Goal: Task Accomplishment & Management: Manage account settings

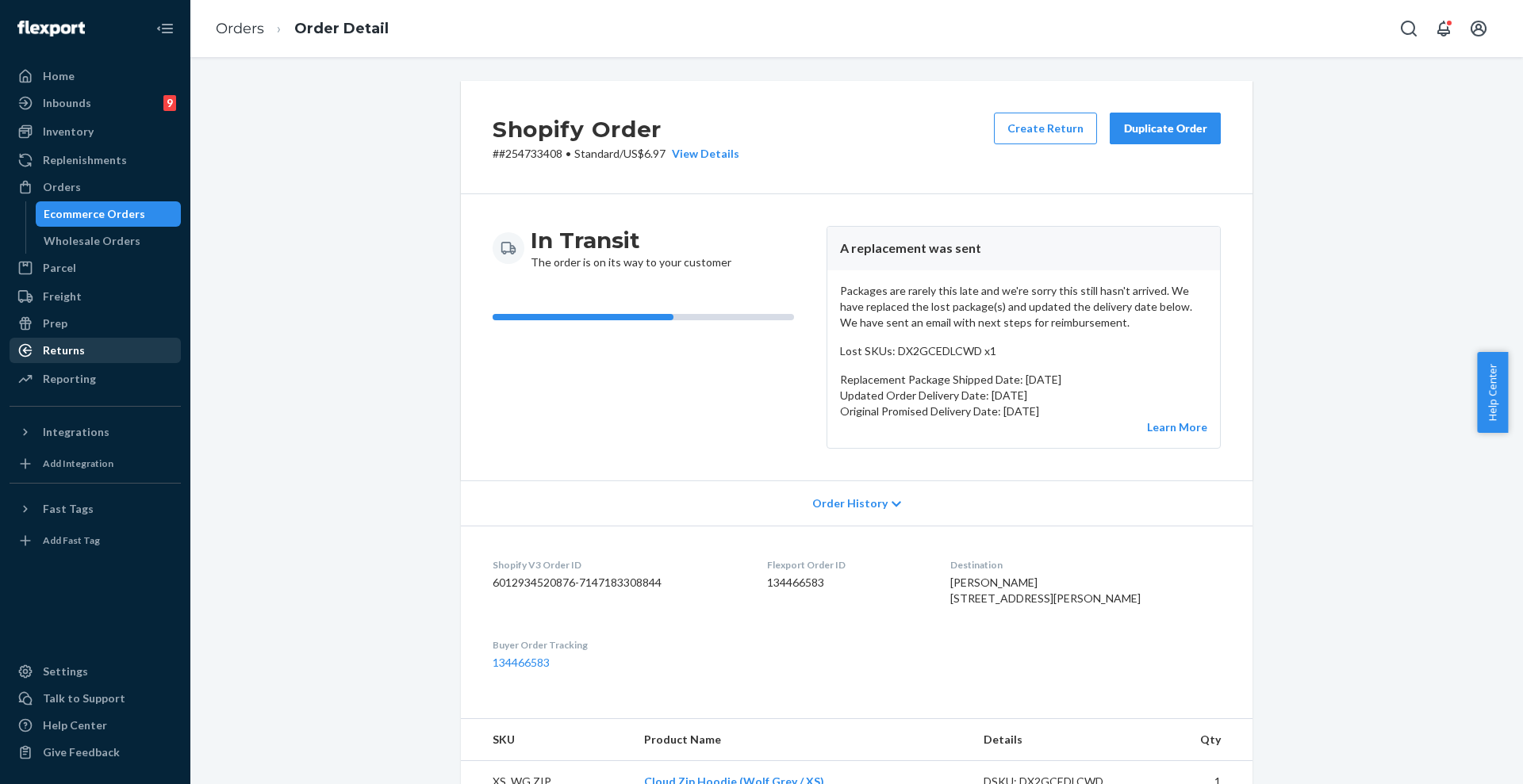
scroll to position [297, 0]
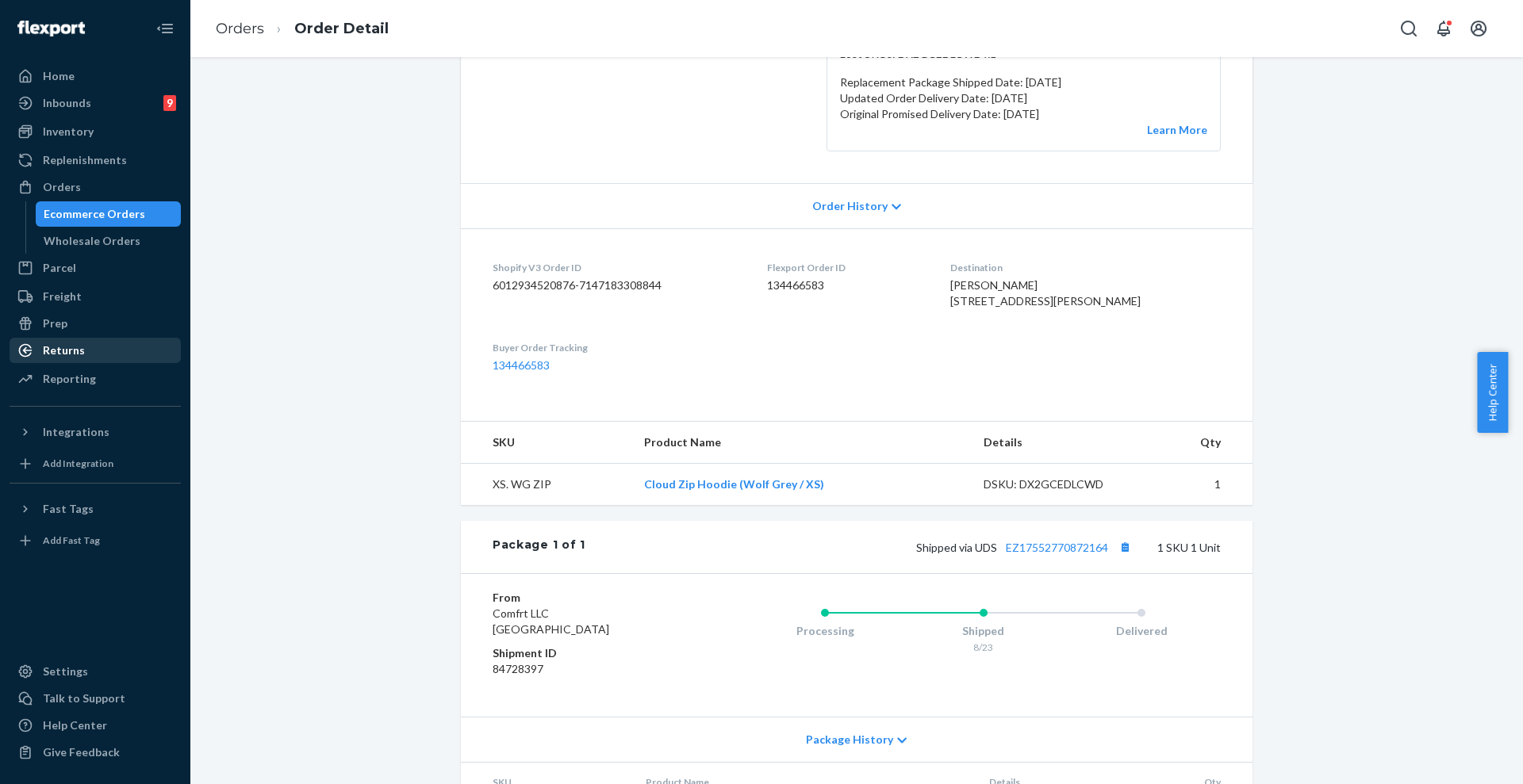
click at [63, 345] on div "Returns" at bounding box center [64, 350] width 42 height 16
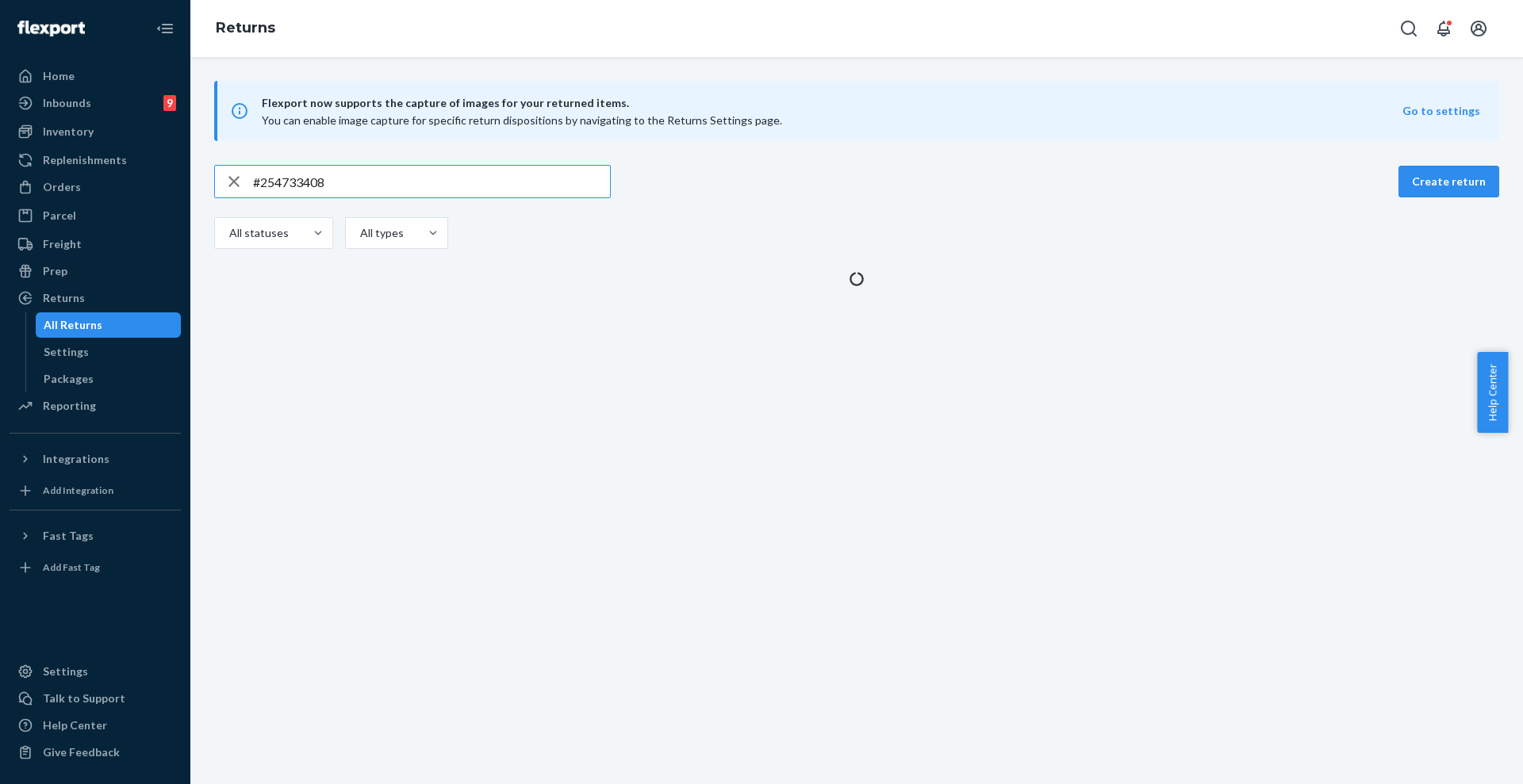
click at [528, 183] on input "#254733408" at bounding box center [431, 181] width 357 height 32
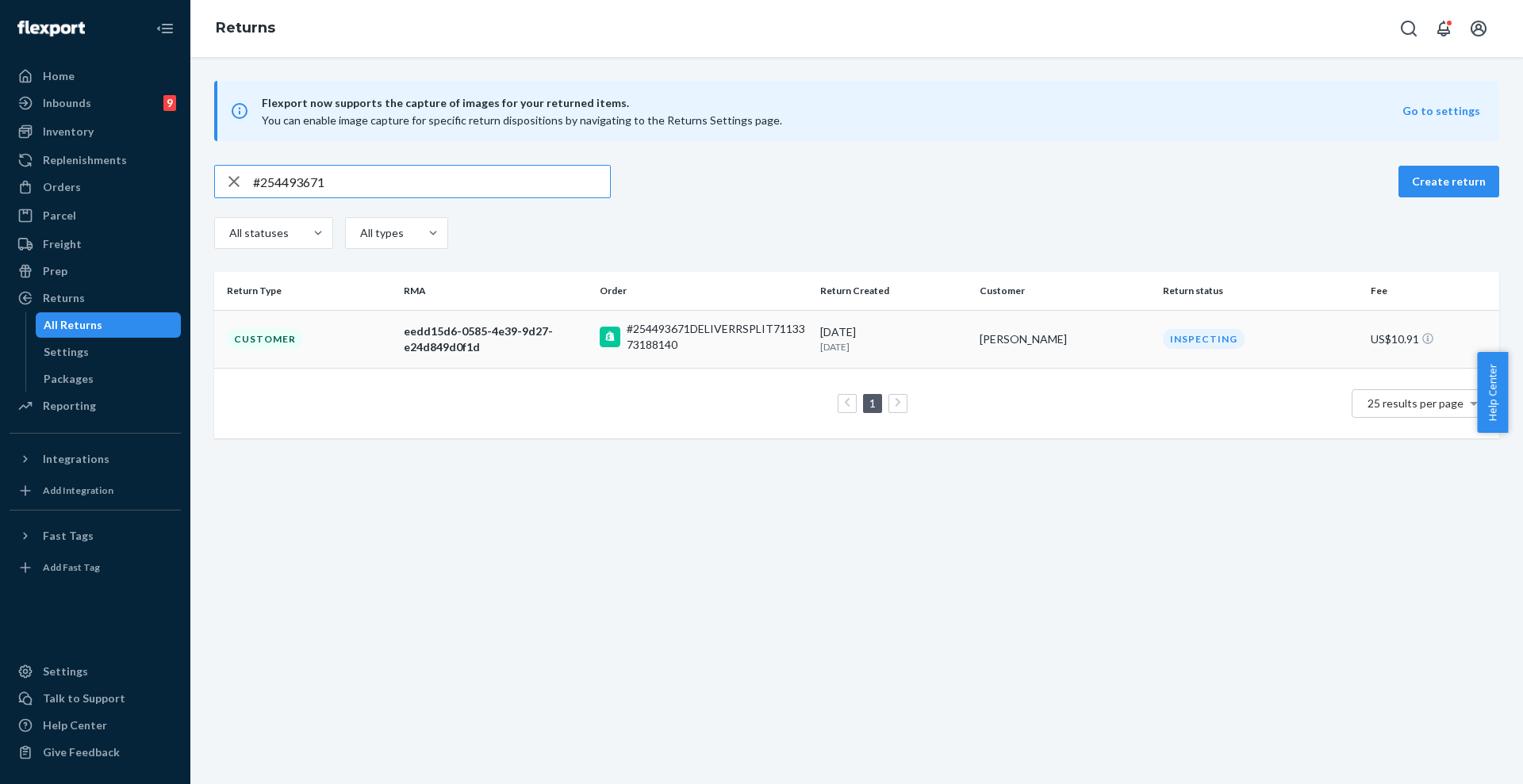
type input "#254493671"
click at [681, 354] on td "#254493671DELIVERRSPLIT7113373188140" at bounding box center [704, 338] width 221 height 58
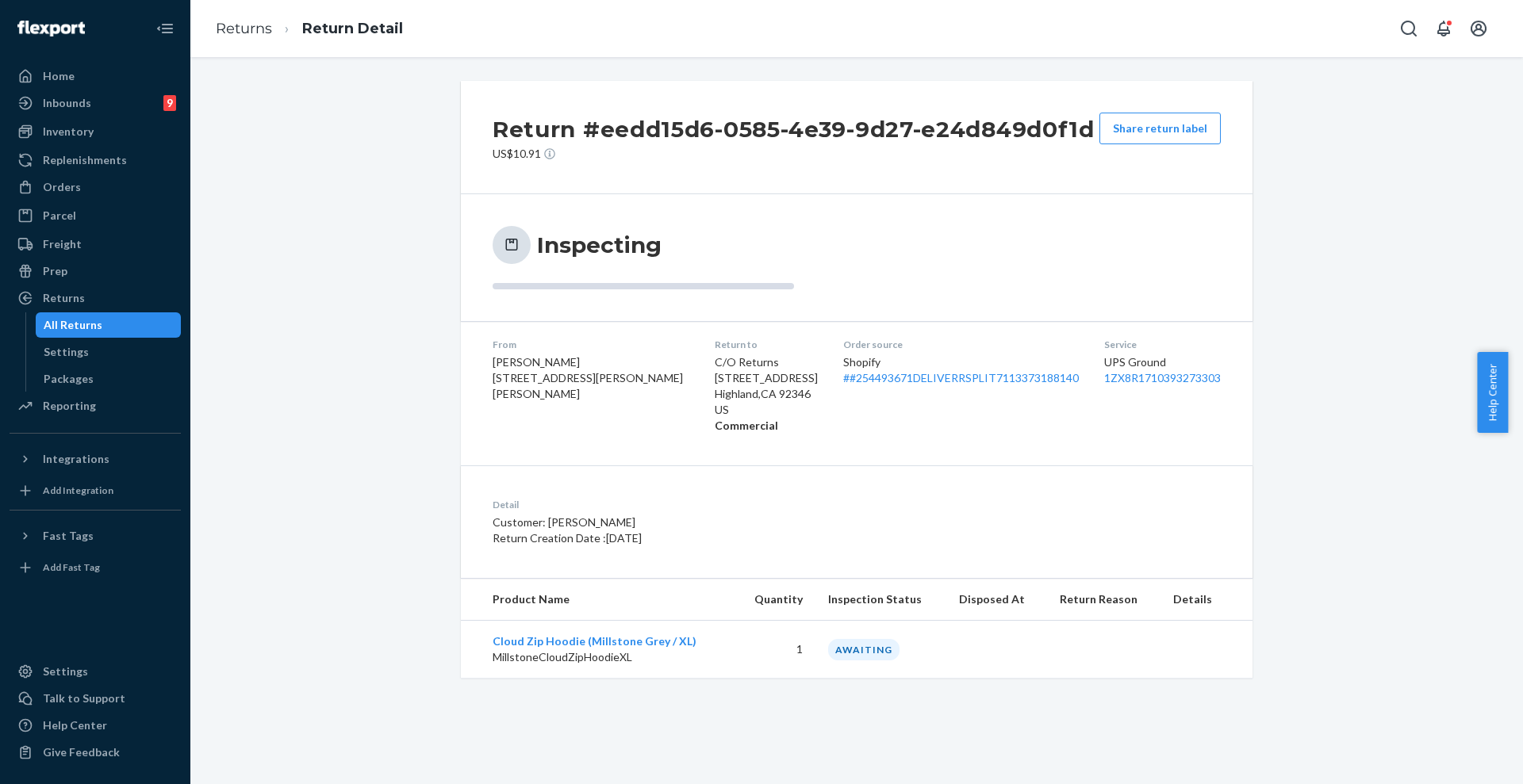
click at [71, 191] on div "Orders" at bounding box center [62, 187] width 38 height 16
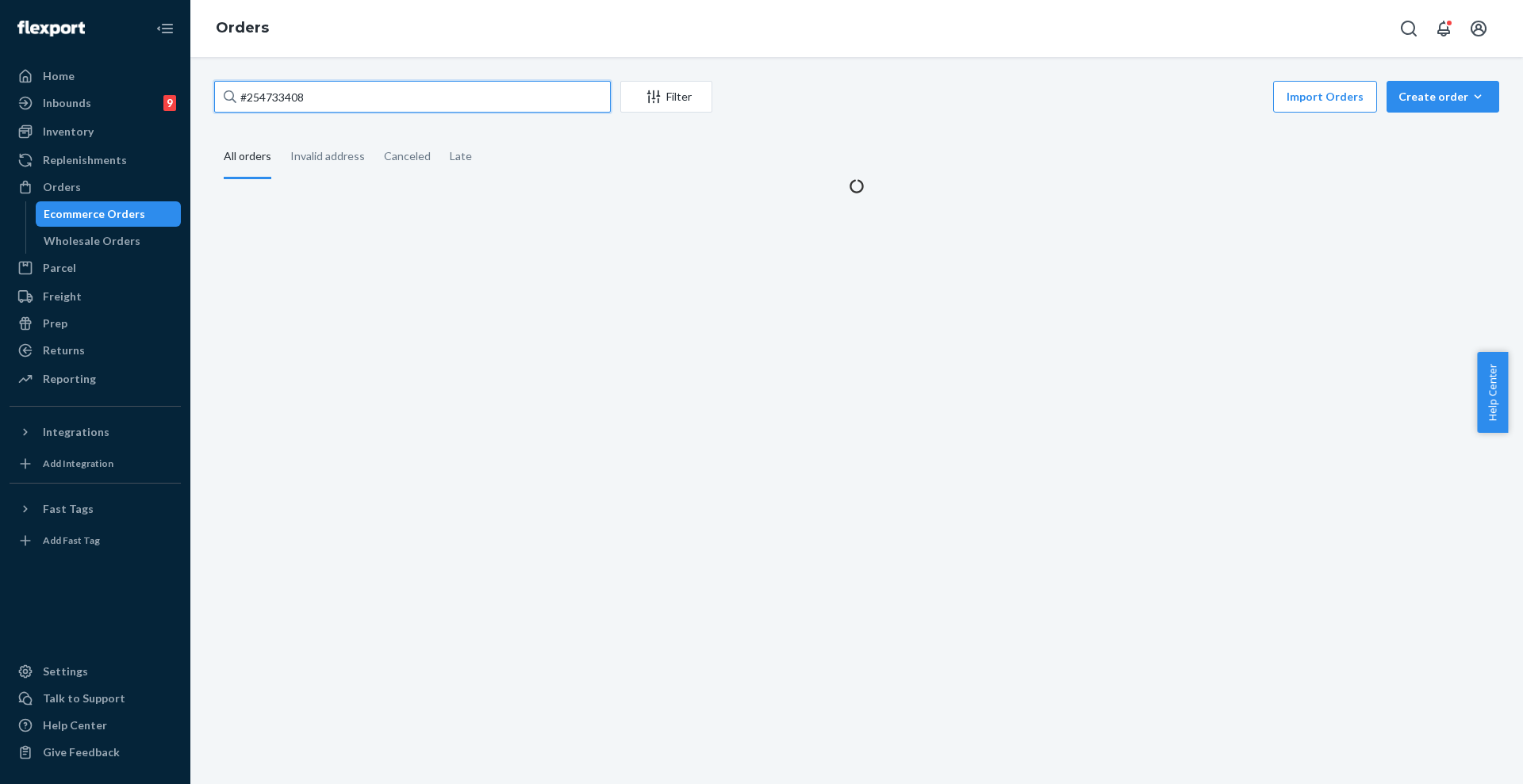
click at [449, 96] on input "#254733408" at bounding box center [412, 97] width 396 height 32
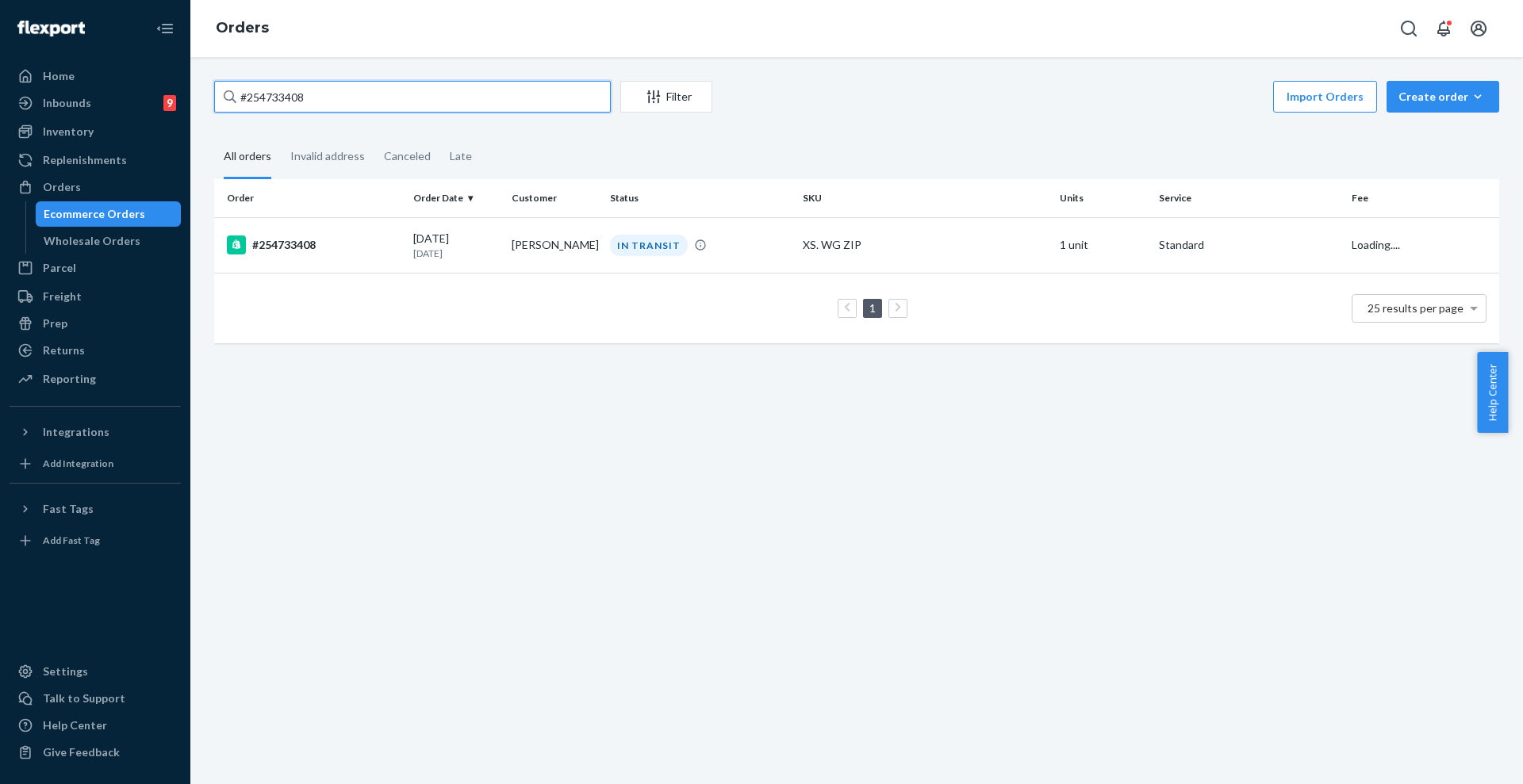
paste input "254587661"
type input "254587661"
click at [530, 254] on td "[PERSON_NAME]" at bounding box center [554, 244] width 98 height 55
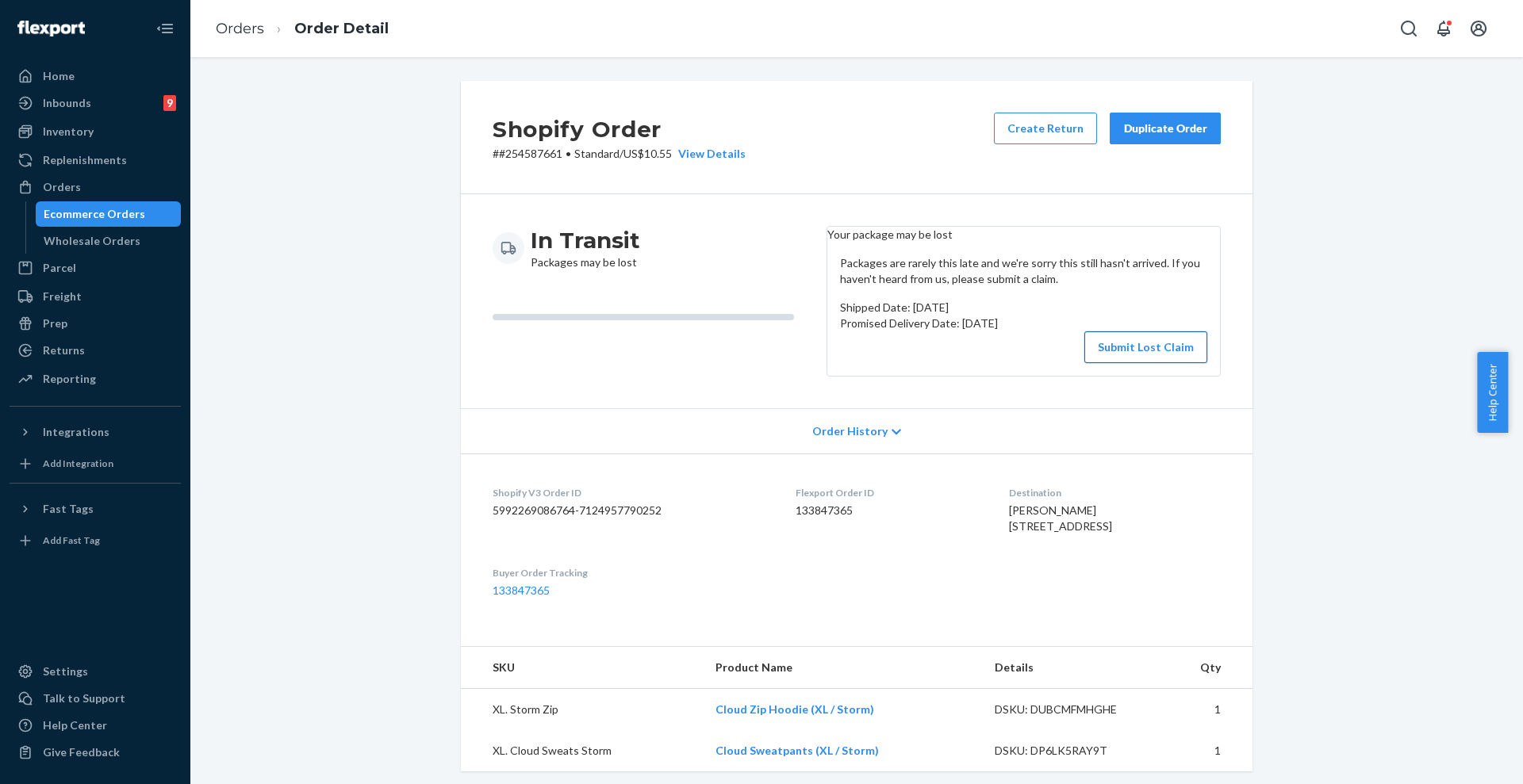
click at [1130, 363] on button "Submit Lost Claim" at bounding box center [1146, 347] width 123 height 32
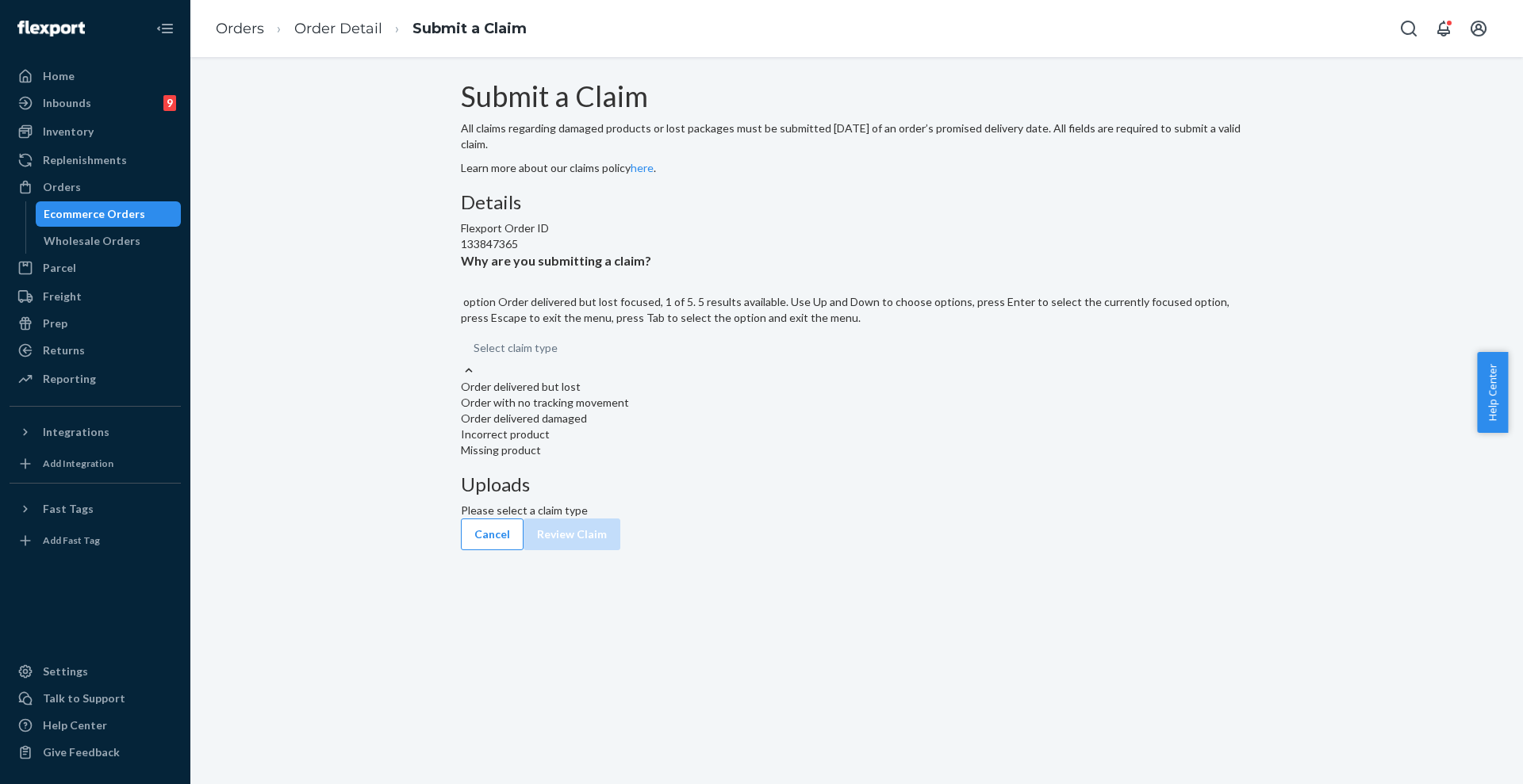
click at [709, 362] on div "Select claim type" at bounding box center [856, 347] width 792 height 28
click at [559, 356] on input "Why are you submitting a claim? option Order delivered but lost focused, 1 of 5…" at bounding box center [558, 347] width 2 height 16
click at [718, 411] on div "Order with no tracking movement" at bounding box center [856, 403] width 792 height 16
click at [559, 356] on input "Why are you submitting a claim? option Order with no tracking movement focused,…" at bounding box center [558, 347] width 2 height 16
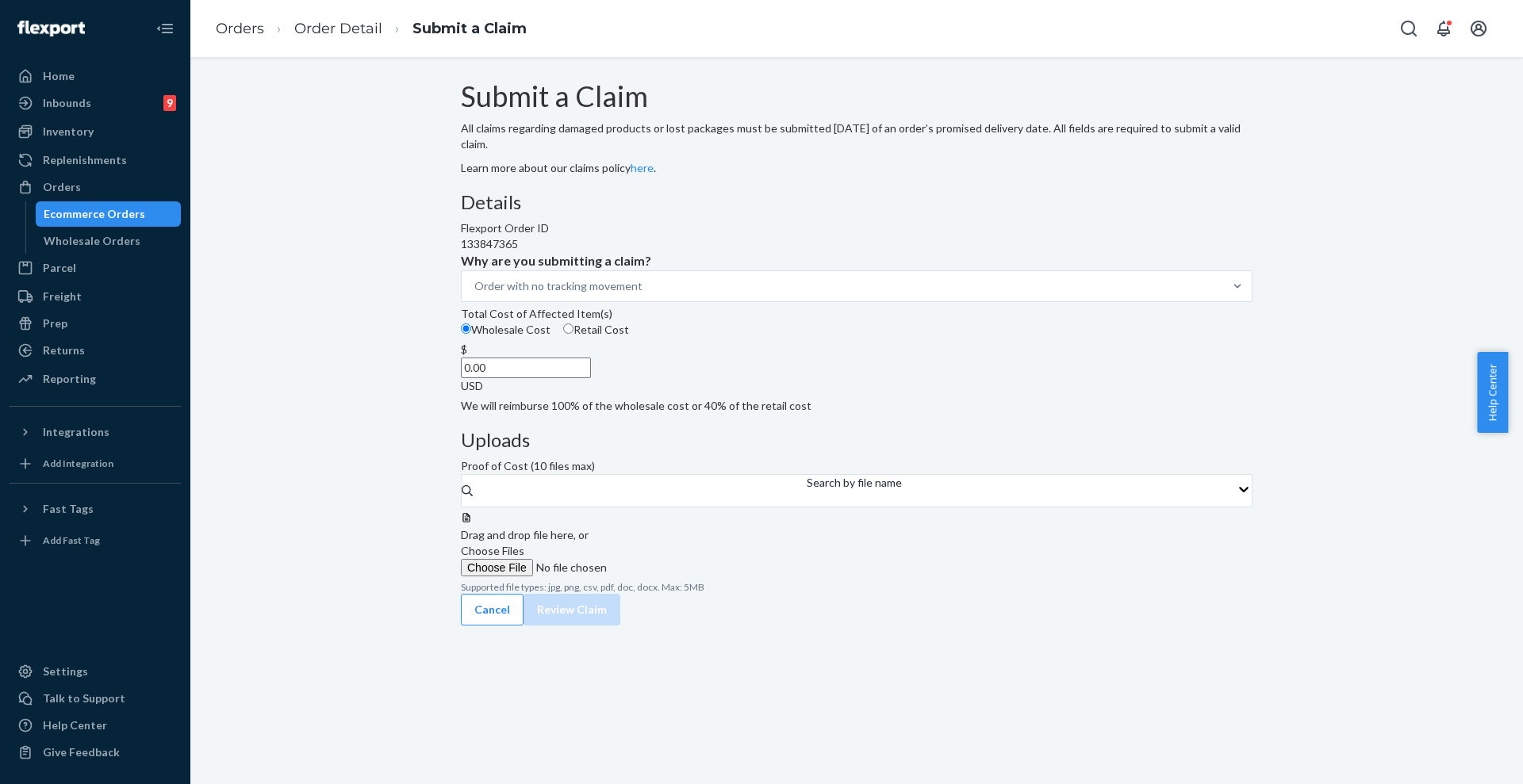
click at [591, 378] on input "0.00" at bounding box center [525, 368] width 130 height 20
click at [75, 187] on div "Orders" at bounding box center [62, 187] width 38 height 16
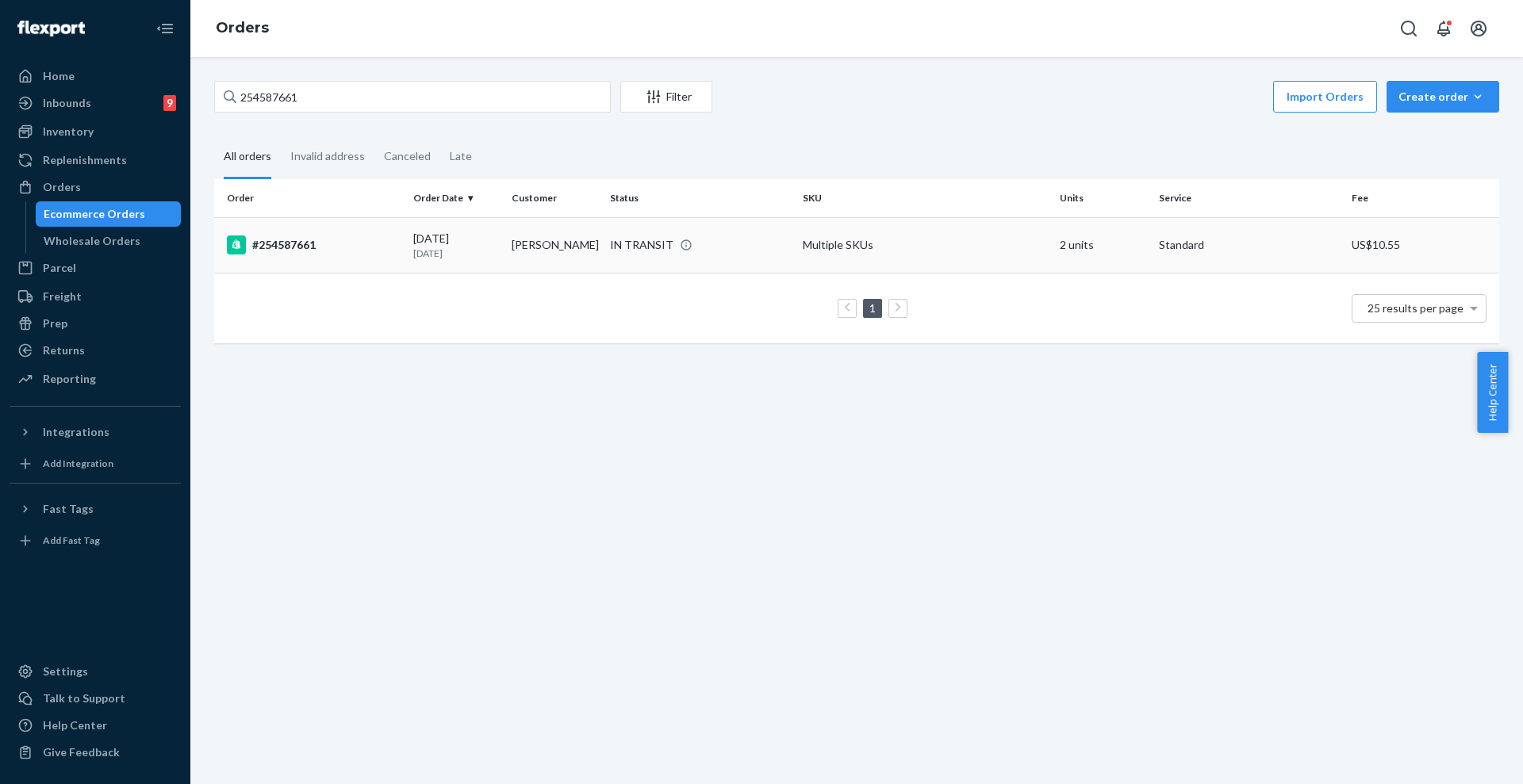
click at [724, 245] on div "IN TRANSIT" at bounding box center [700, 244] width 187 height 16
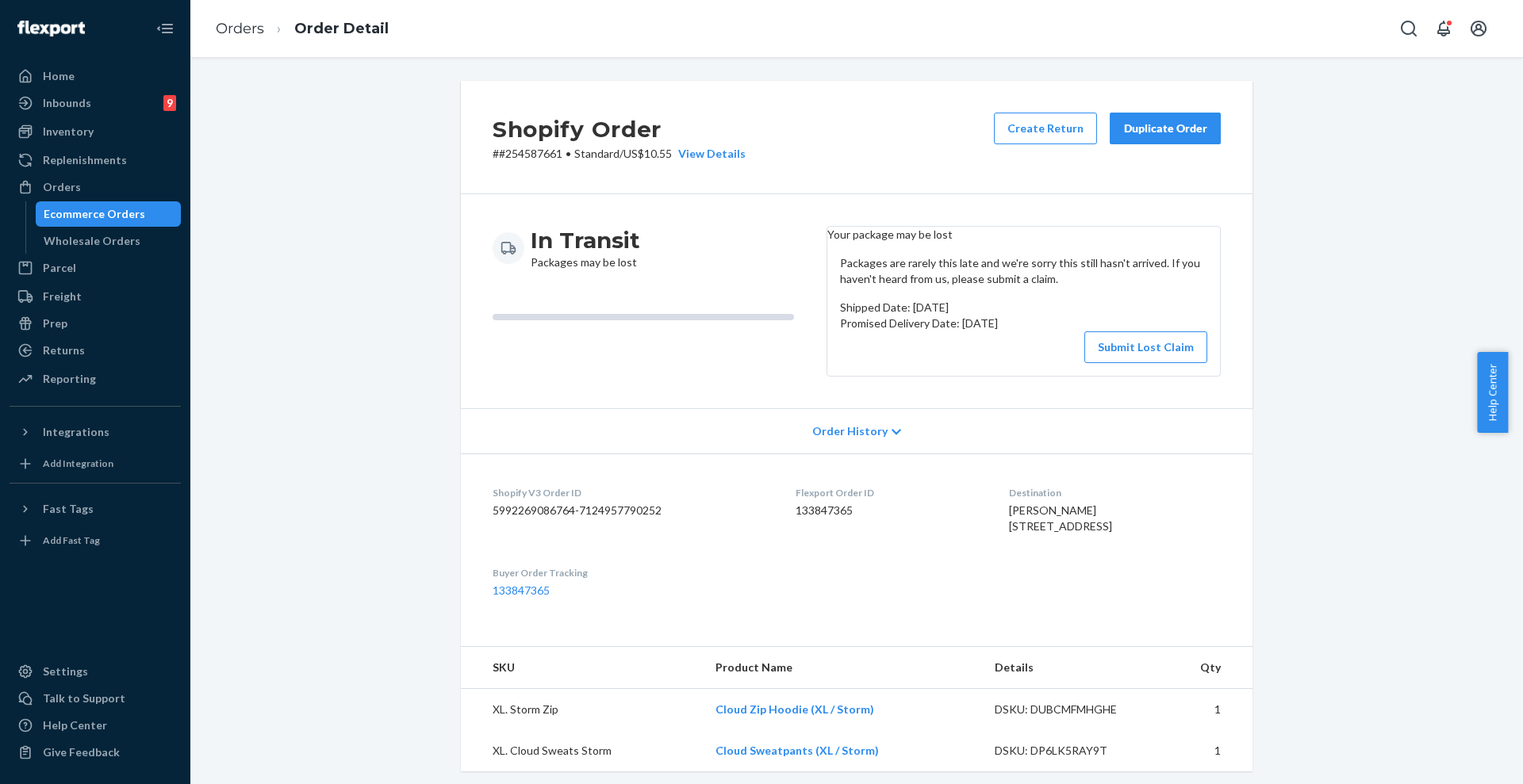
click at [1173, 125] on div "Duplicate Order" at bounding box center [1164, 128] width 84 height 16
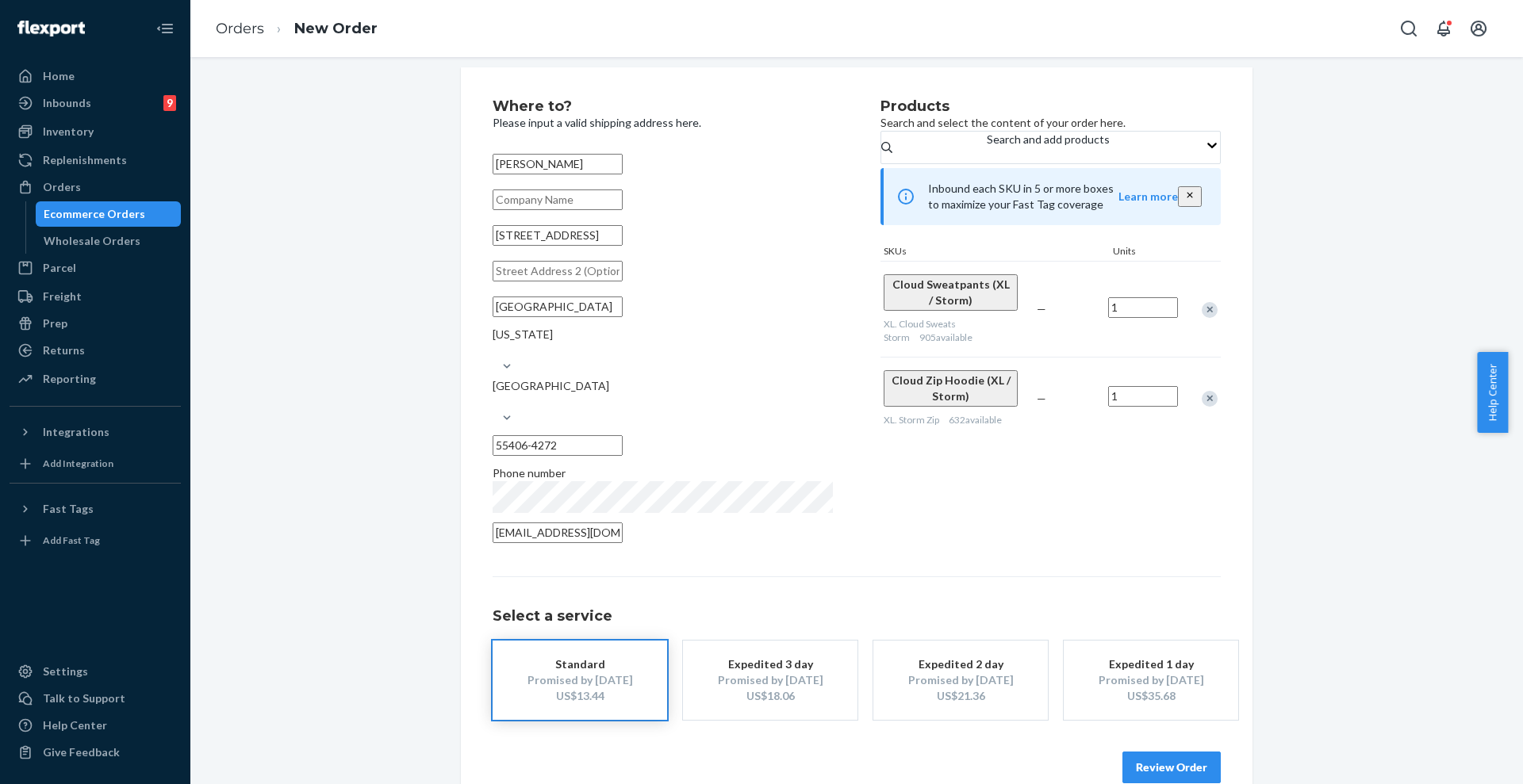
scroll to position [17, 0]
click at [1180, 747] on button "Review Order" at bounding box center [1171, 763] width 98 height 32
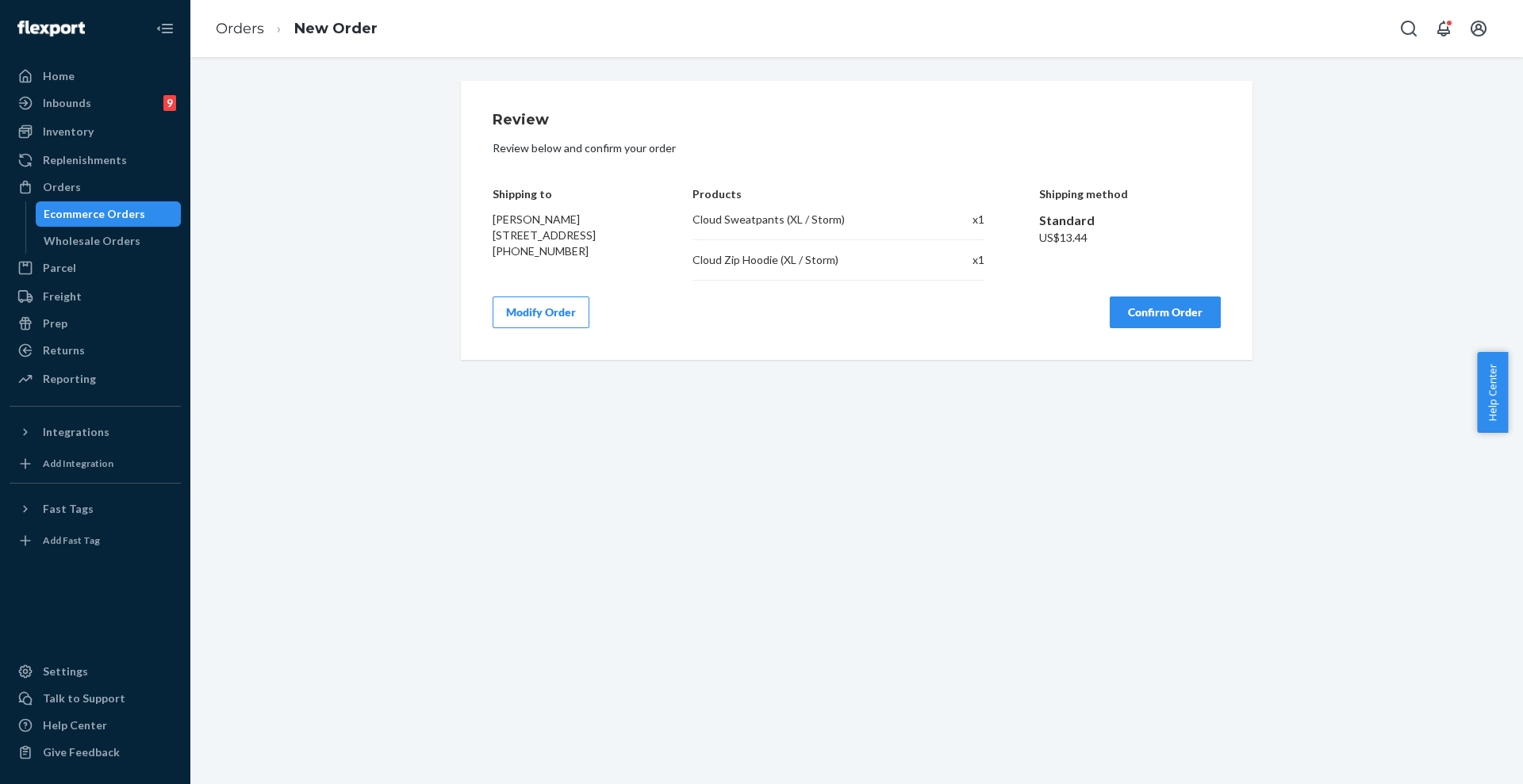
click at [1169, 328] on button "Confirm Order" at bounding box center [1165, 312] width 111 height 32
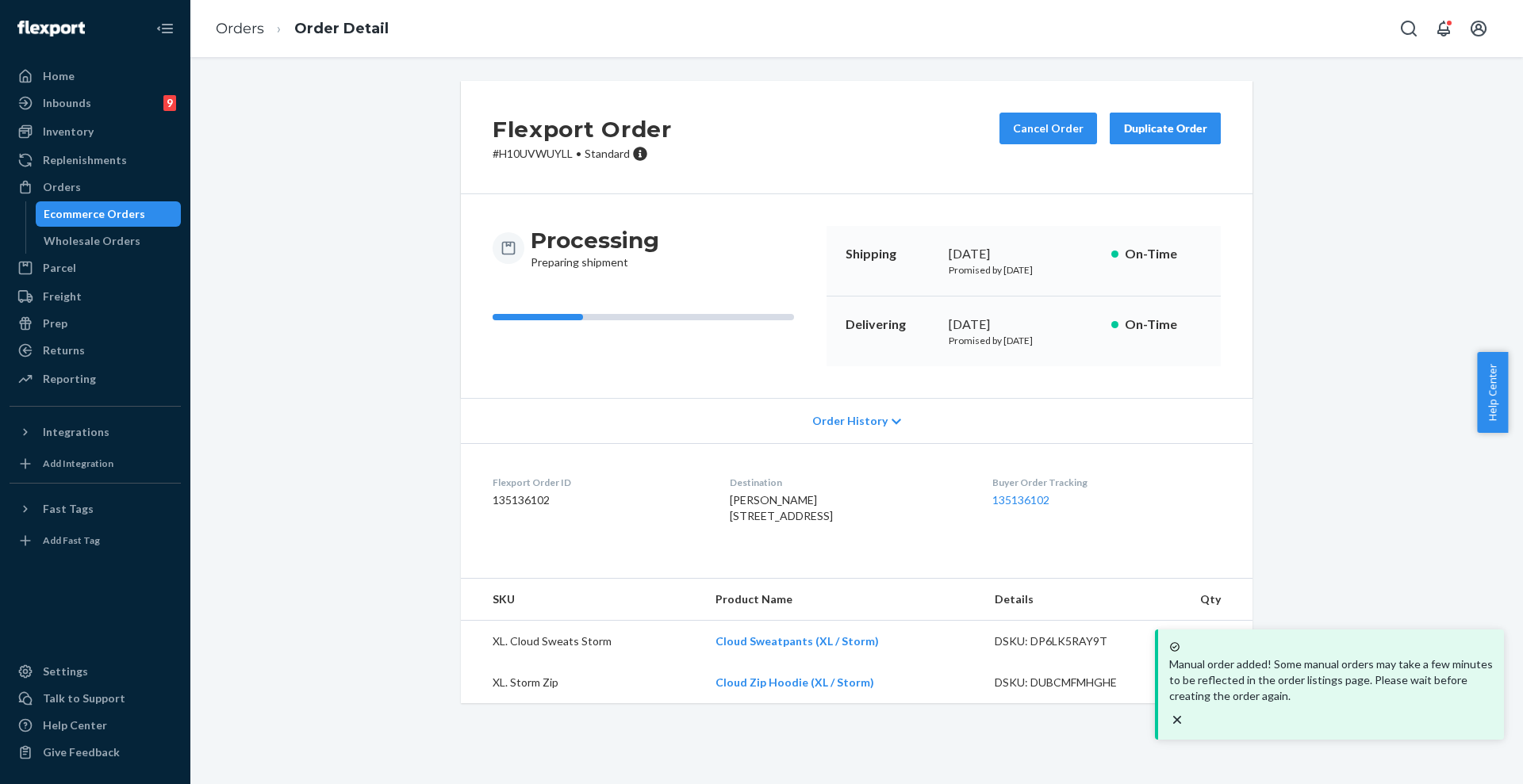
click at [541, 153] on p "# H10UVWUYLL • Standard" at bounding box center [582, 153] width 179 height 16
click at [543, 155] on p "# H10UVWUYLL • Standard" at bounding box center [582, 153] width 179 height 16
click at [551, 152] on p "# H10UVWUYLL • Standard" at bounding box center [582, 153] width 179 height 16
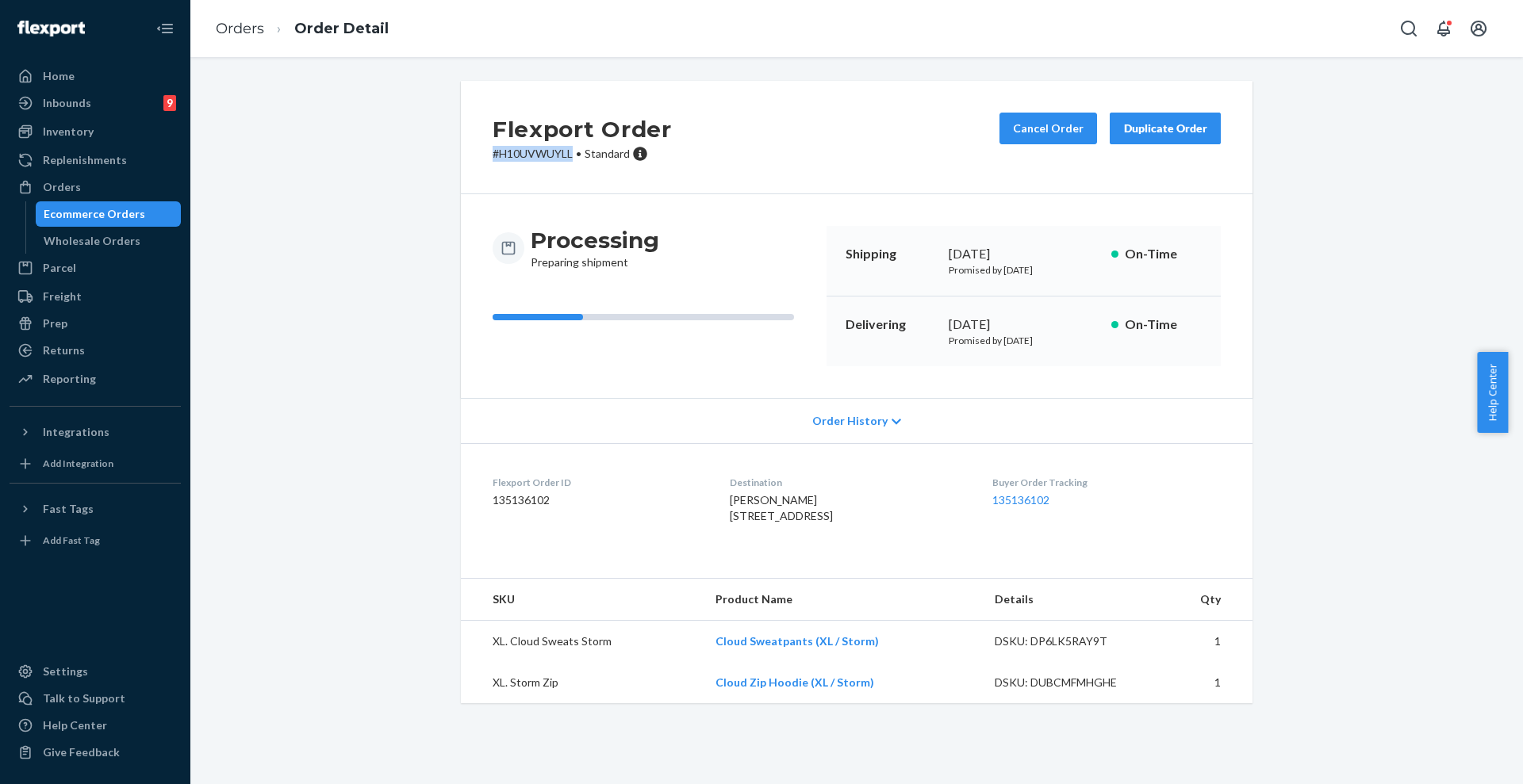
drag, startPoint x: 563, startPoint y: 153, endPoint x: 418, endPoint y: 153, distance: 145.0
click at [418, 153] on div "Flexport Order # H10UVWUYLL • Standard Cancel Order Duplicate Order Processing …" at bounding box center [856, 402] width 1309 height 642
copy p "# H10UVWUYLL"
drag, startPoint x: 74, startPoint y: 195, endPoint x: 199, endPoint y: 159, distance: 130.1
click at [74, 195] on div "Orders" at bounding box center [95, 187] width 168 height 22
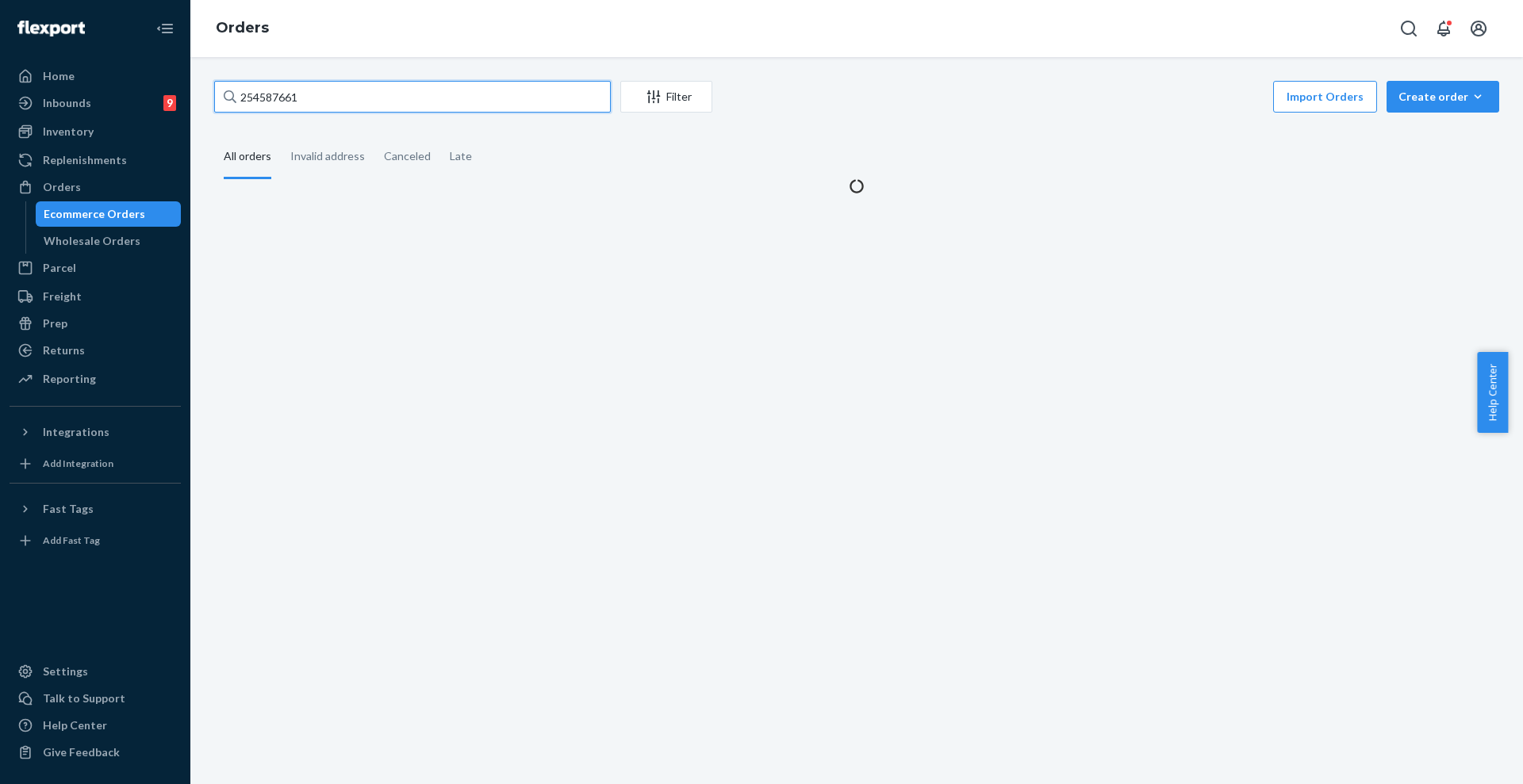
click at [323, 87] on input "254587661" at bounding box center [412, 97] width 396 height 32
click at [322, 88] on input "254587661" at bounding box center [412, 97] width 396 height 32
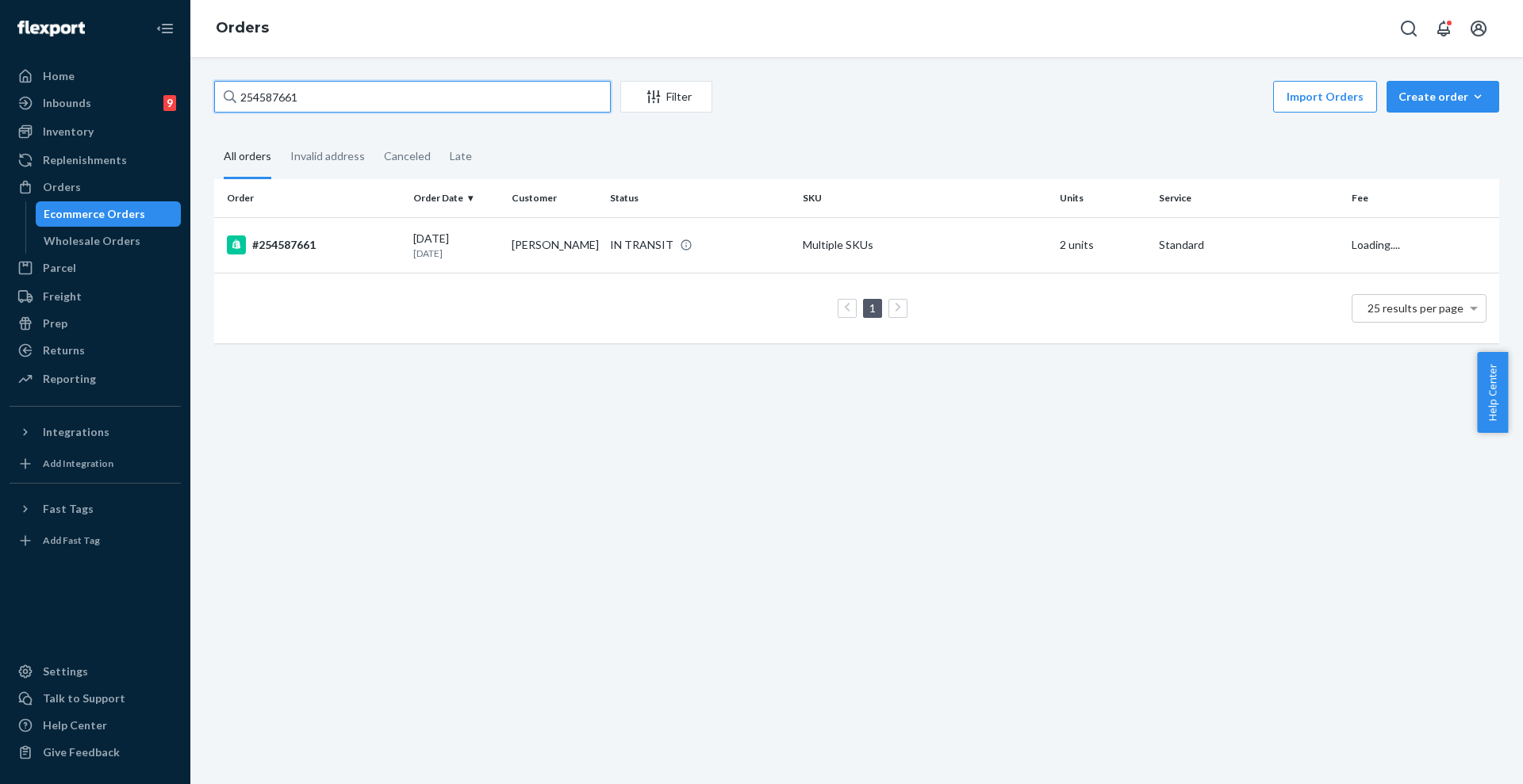
paste input "#RJRGZZIYLX"
type input "#RJRGZZIYLX"
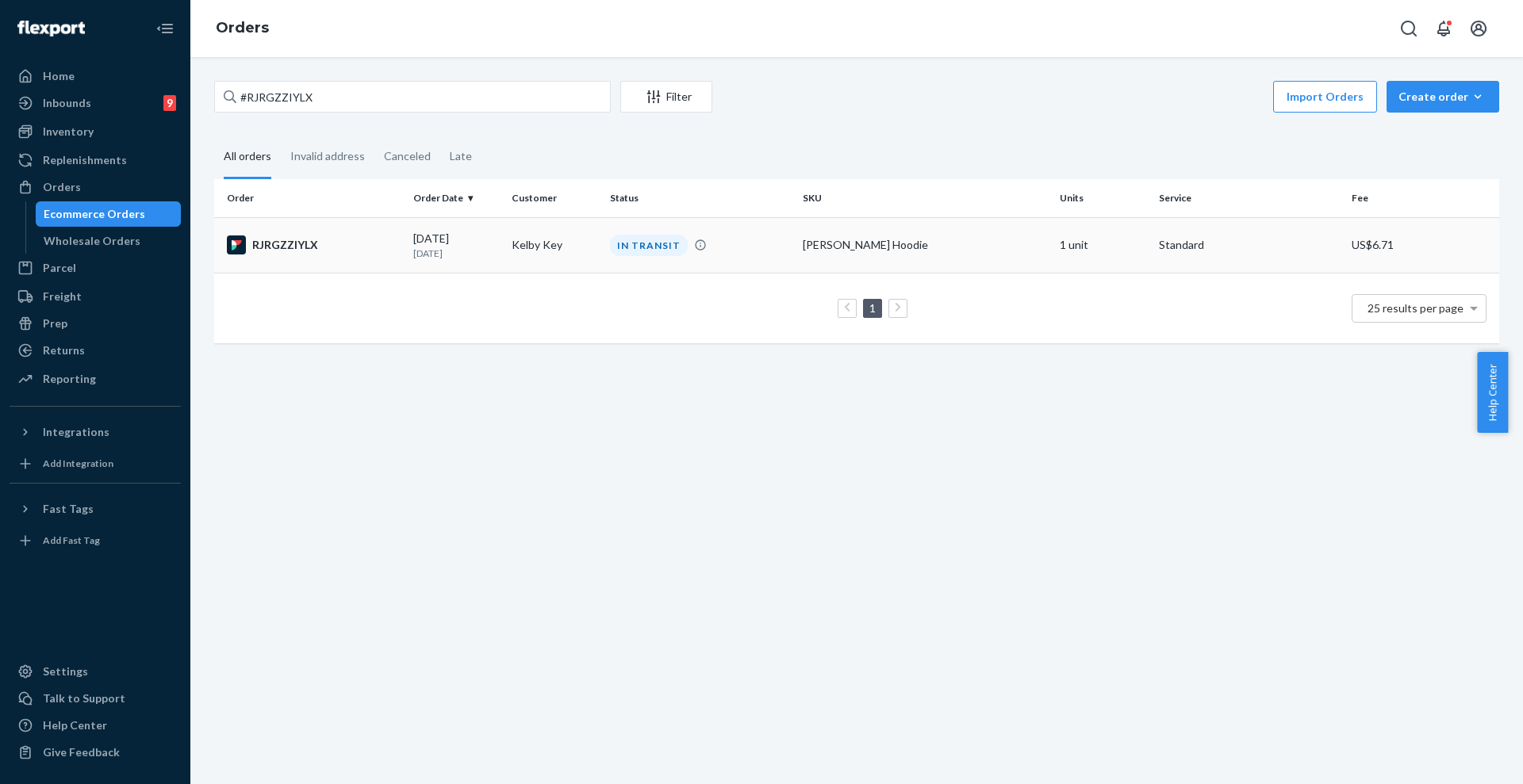
click at [578, 239] on td "Kelby Key" at bounding box center [554, 244] width 98 height 55
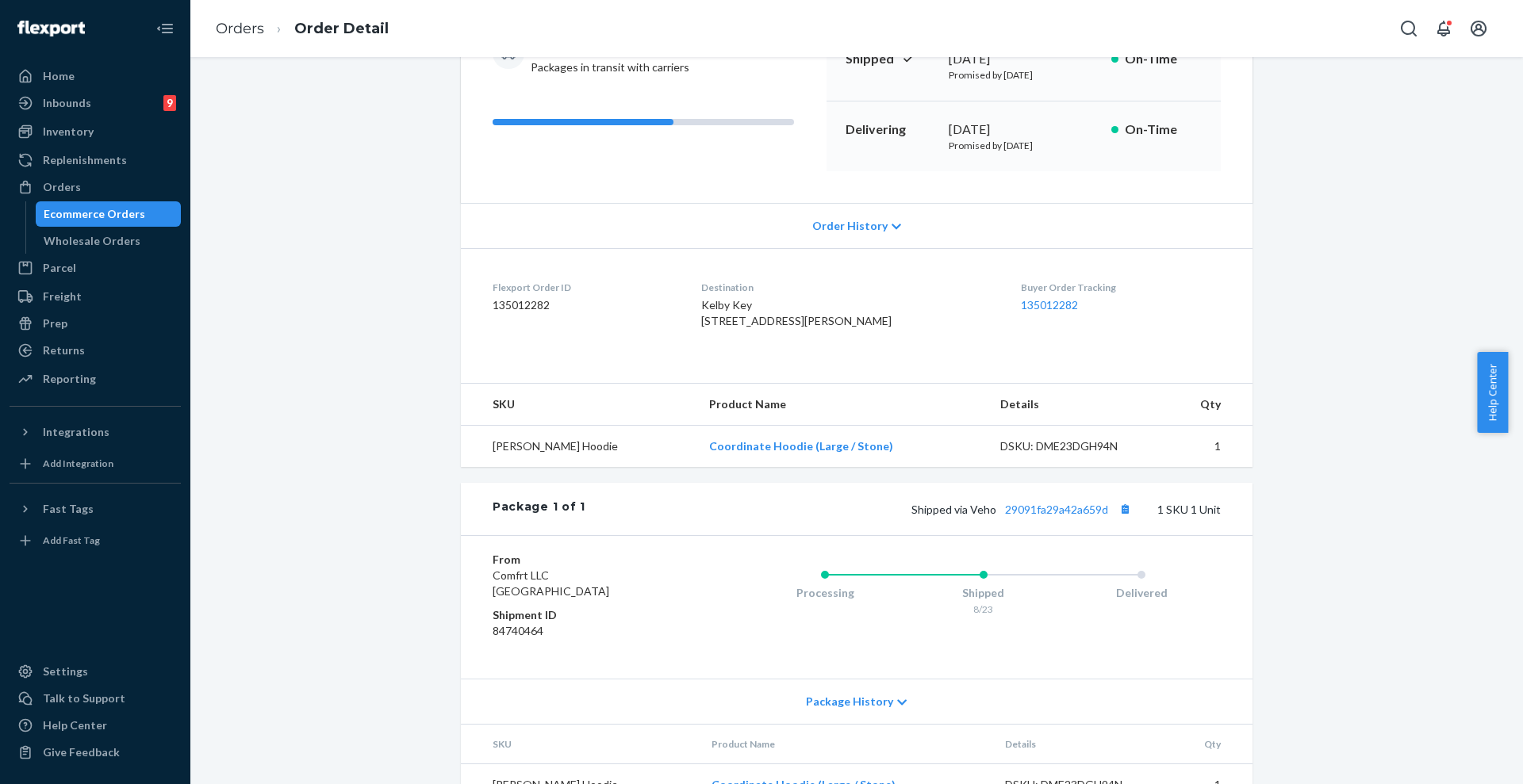
scroll to position [267, 0]
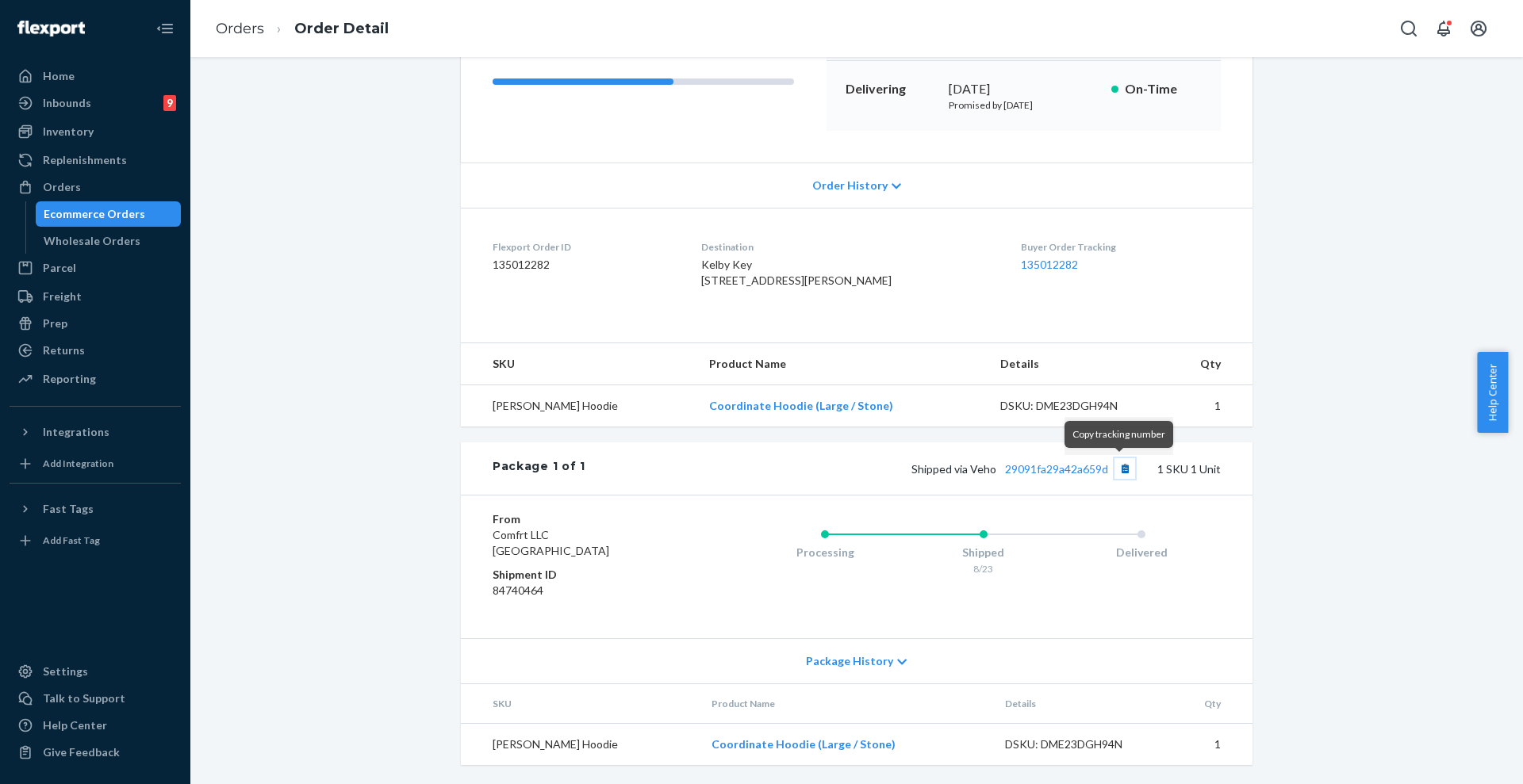
click at [1119, 464] on button "Copy tracking number" at bounding box center [1125, 469] width 20 height 20
